Goal: Task Accomplishment & Management: Manage account settings

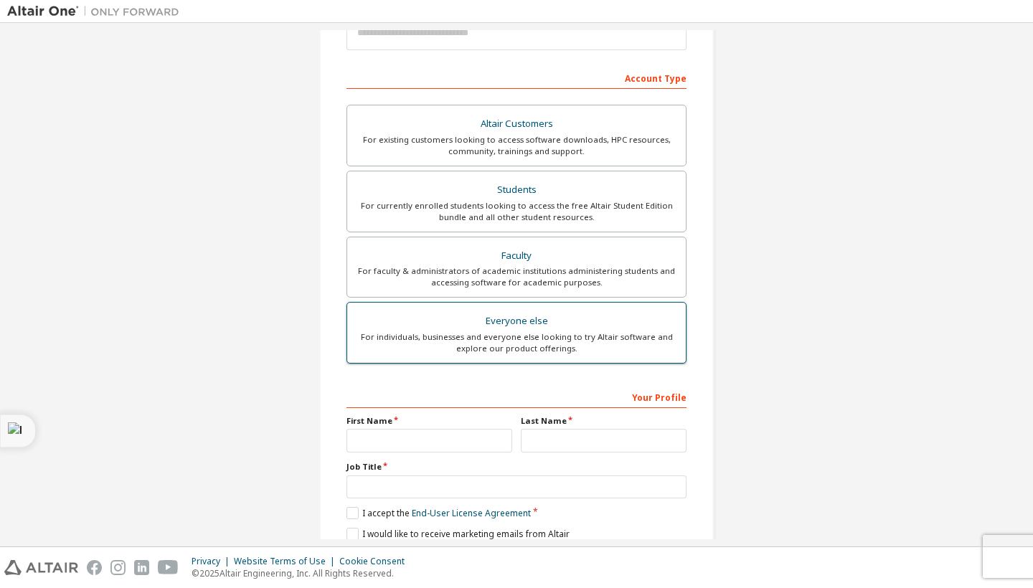
scroll to position [191, 0]
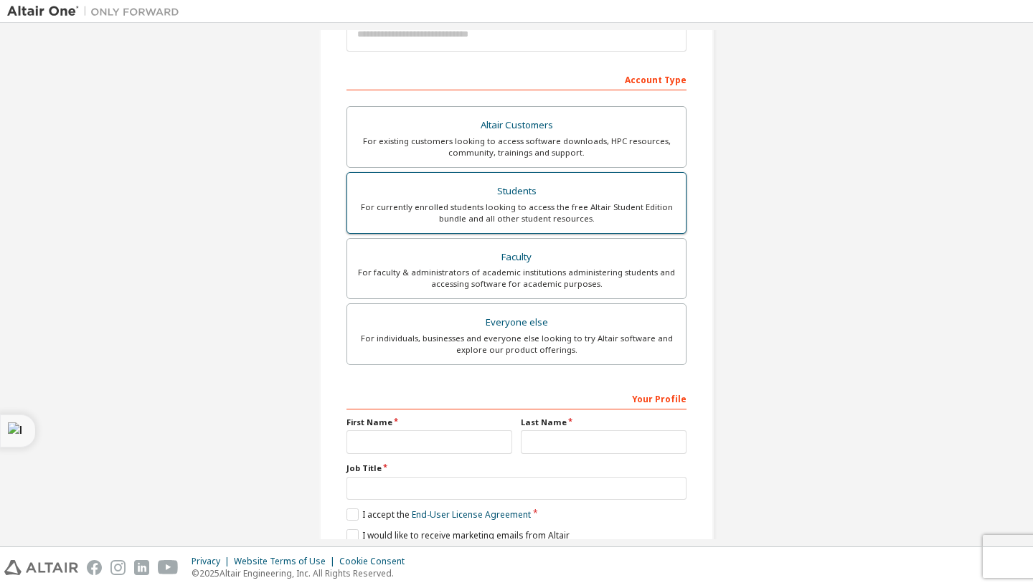
click at [506, 204] on div "For currently enrolled students looking to access the free Altair Student Editi…" at bounding box center [516, 213] width 321 height 23
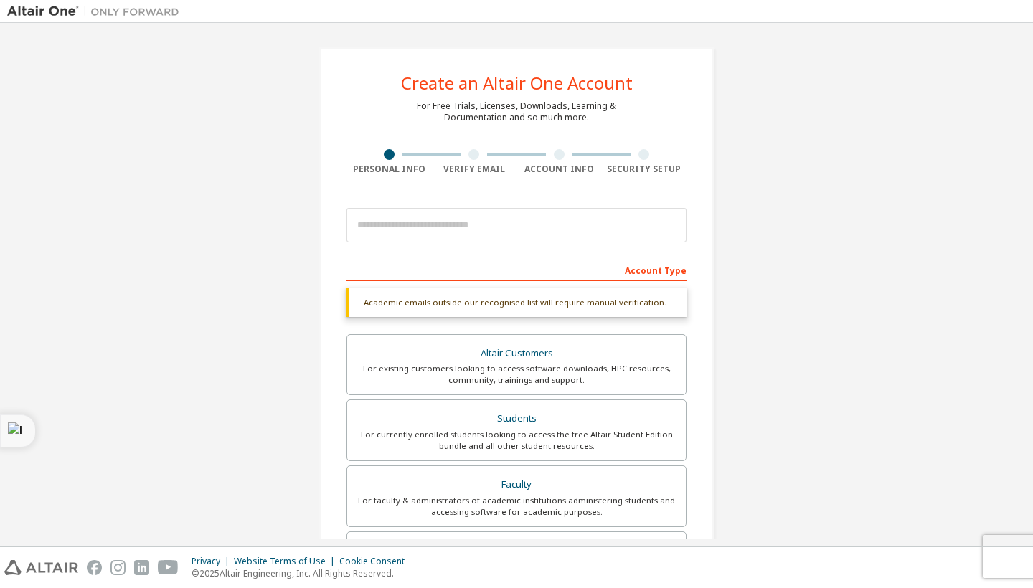
scroll to position [0, 0]
type input "*"
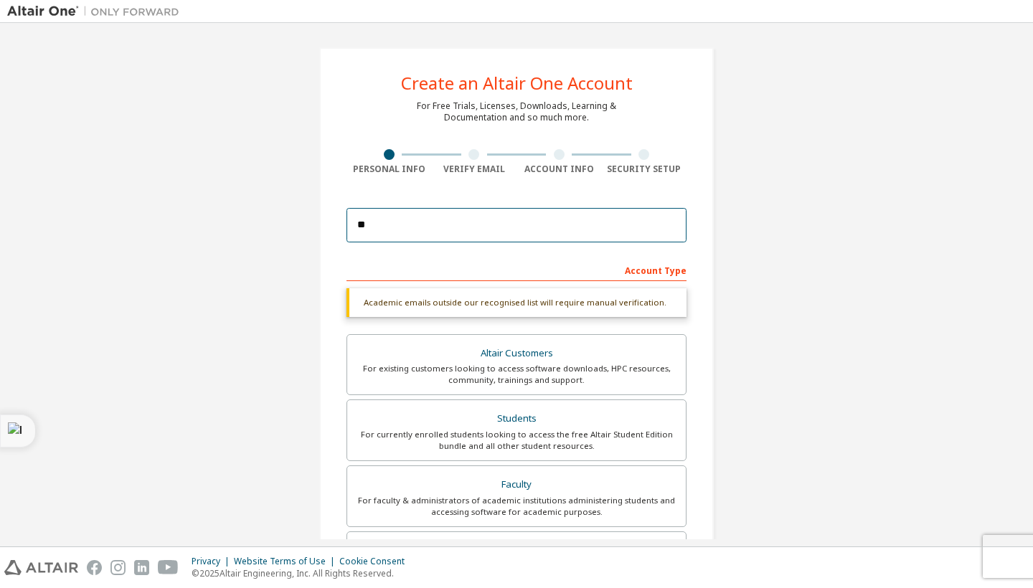
type input "*"
type input "**********"
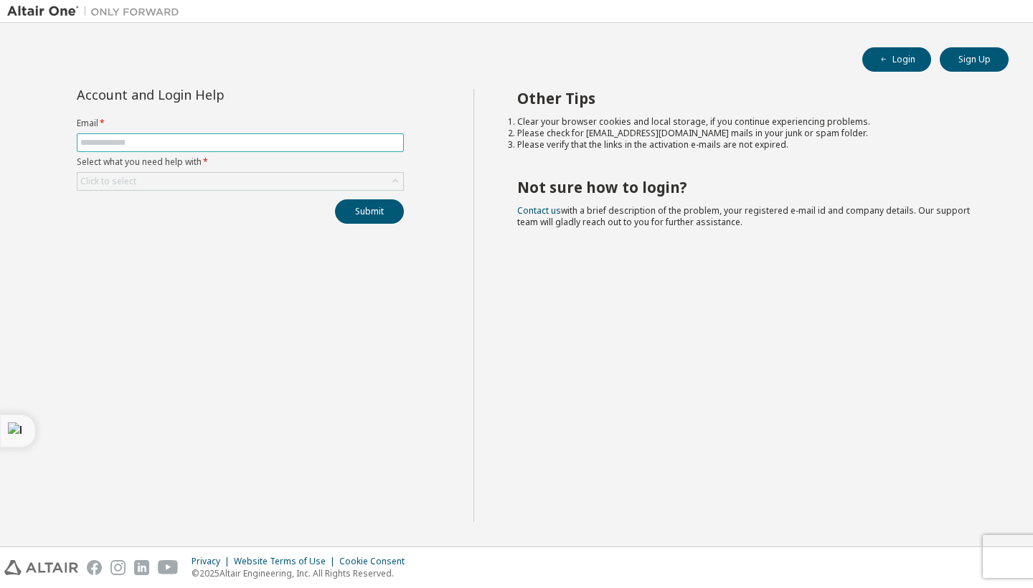
click at [244, 148] on input "text" at bounding box center [240, 142] width 320 height 11
type input "**********"
click at [228, 177] on div "Click to select" at bounding box center [240, 181] width 326 height 17
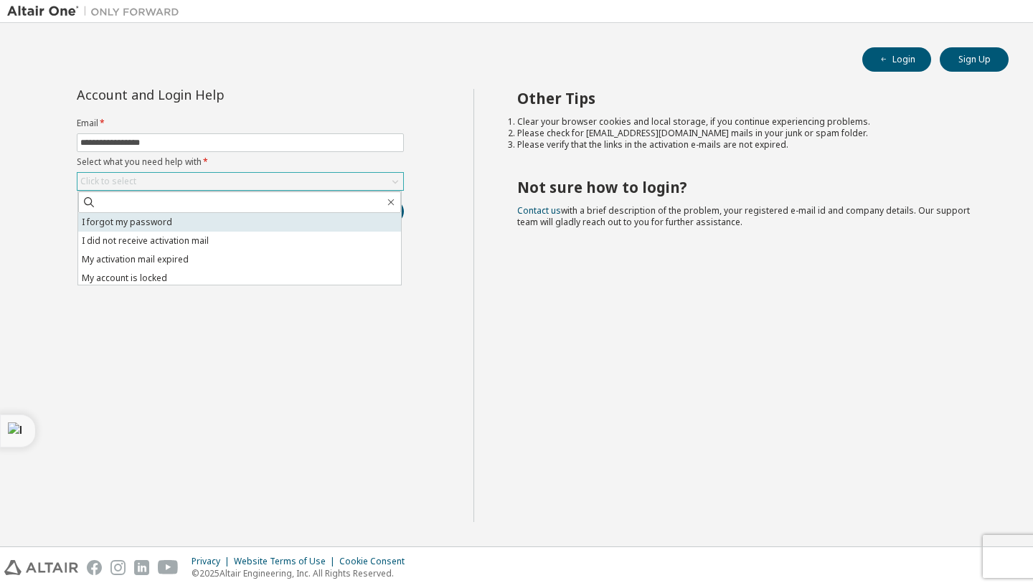
click at [140, 215] on li "I forgot my password" at bounding box center [239, 222] width 323 height 19
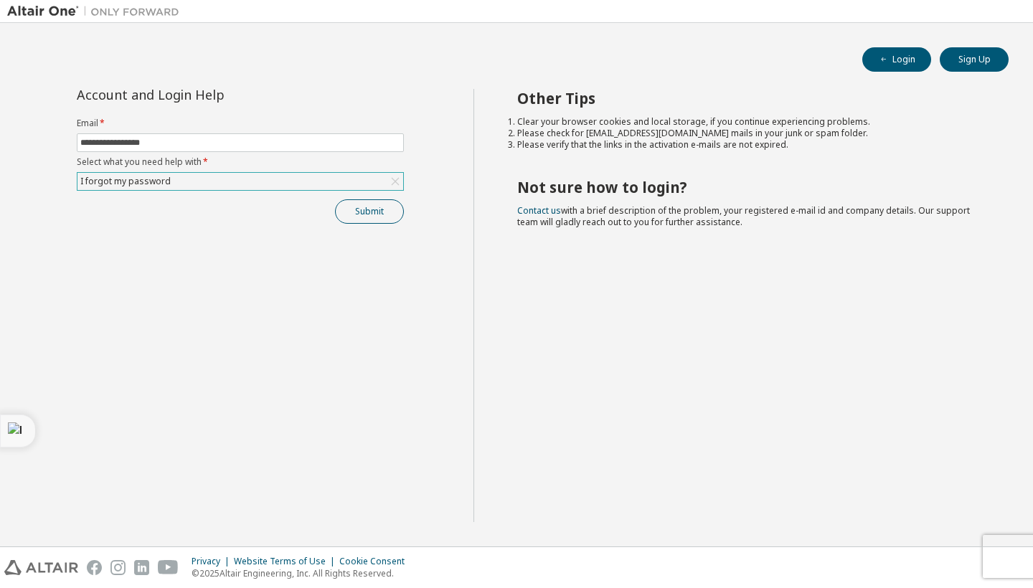
click at [357, 204] on button "Submit" at bounding box center [369, 211] width 69 height 24
click at [877, 50] on button "Login" at bounding box center [896, 59] width 69 height 24
